Goal: Navigation & Orientation: Find specific page/section

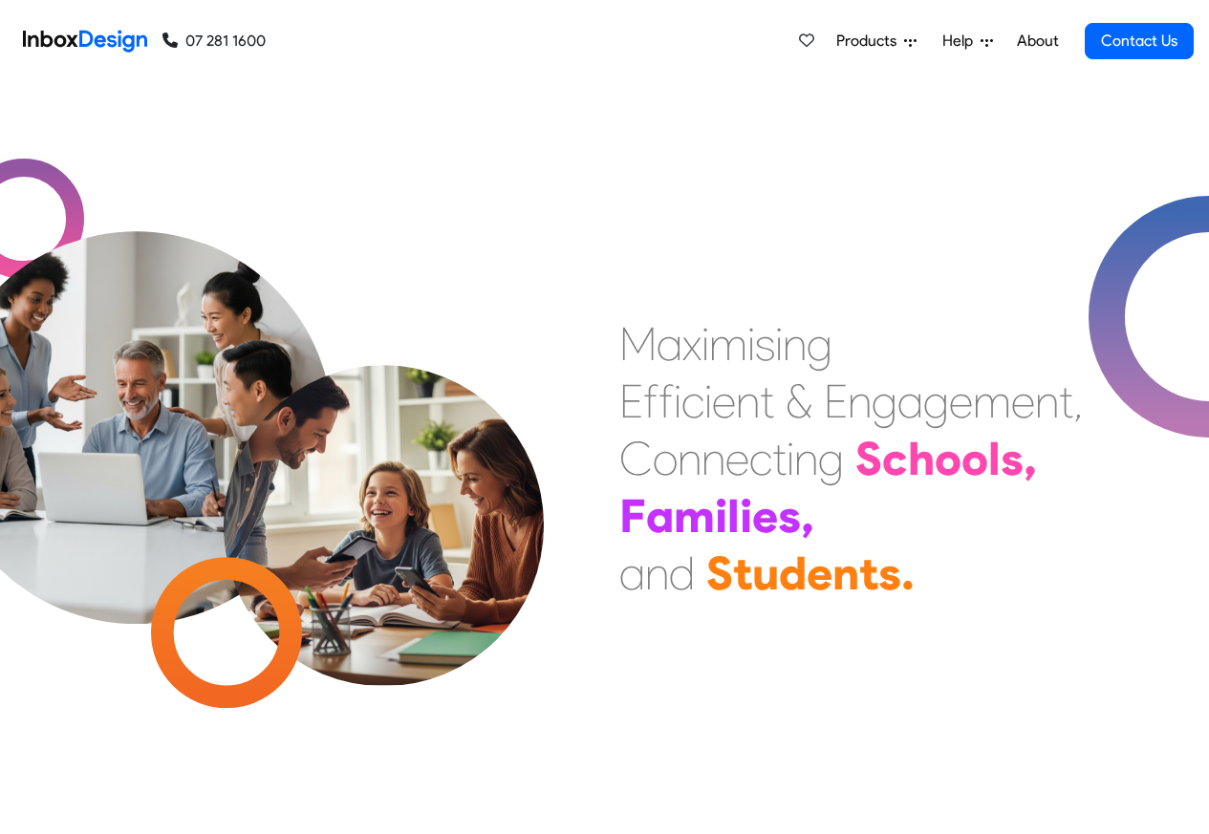
click at [1035, 41] on link "About" at bounding box center [1037, 41] width 53 height 38
